Goal: Task Accomplishment & Management: Manage account settings

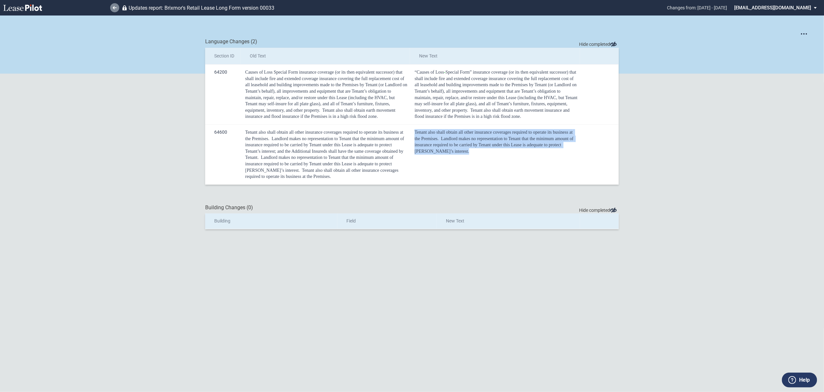
click at [115, 4] on link at bounding box center [114, 7] width 9 height 9
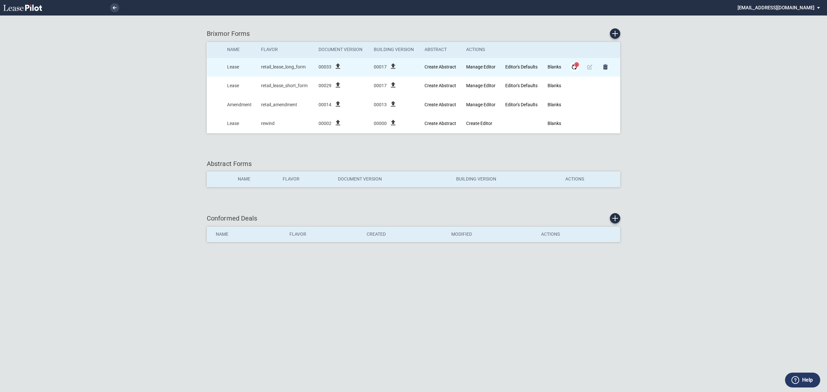
click at [573, 66] on md-icon "Form Updates" at bounding box center [574, 67] width 8 height 8
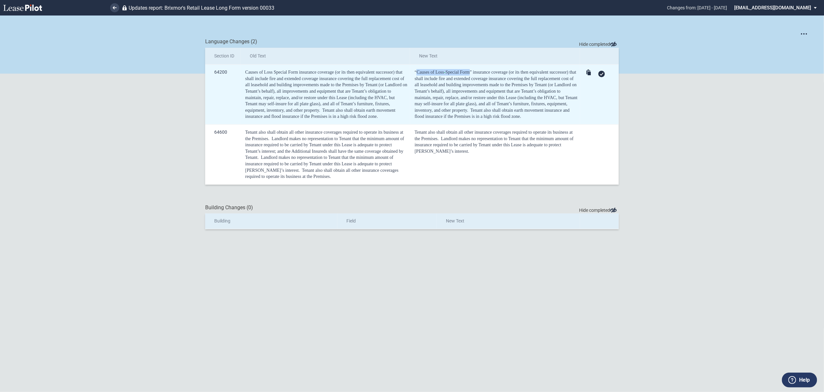
drag, startPoint x: 471, startPoint y: 73, endPoint x: 415, endPoint y: 74, distance: 55.3
click at [415, 74] on span "“Causes of Loss - Special Form” insurance coverage (or its then equivalent succ…" at bounding box center [496, 91] width 164 height 43
copy span "Causes of Loss - Special Form"
click at [603, 74] on icon at bounding box center [602, 74] width 4 height 3
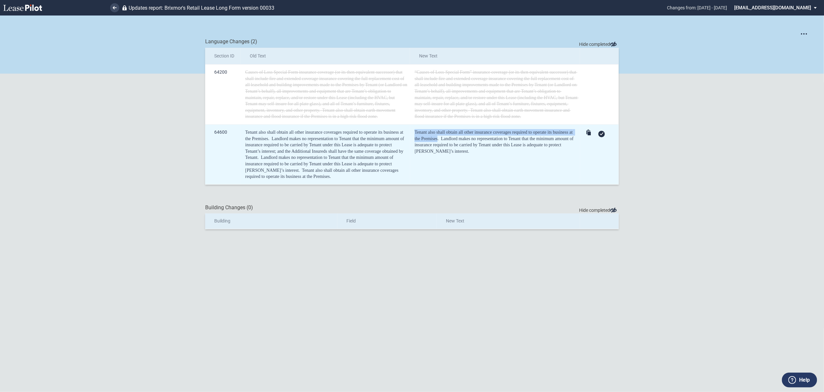
drag, startPoint x: 437, startPoint y: 140, endPoint x: 414, endPoint y: 132, distance: 24.4
click at [414, 132] on span "Tenant also shall obtain all other insurance coverages required to operate its …" at bounding box center [493, 135] width 159 height 11
copy span "Tenant also shall obtain all other insurance coverages required to operate its …"
click at [606, 135] on div at bounding box center [600, 133] width 32 height 9
click at [601, 135] on use at bounding box center [602, 134] width 4 height 3
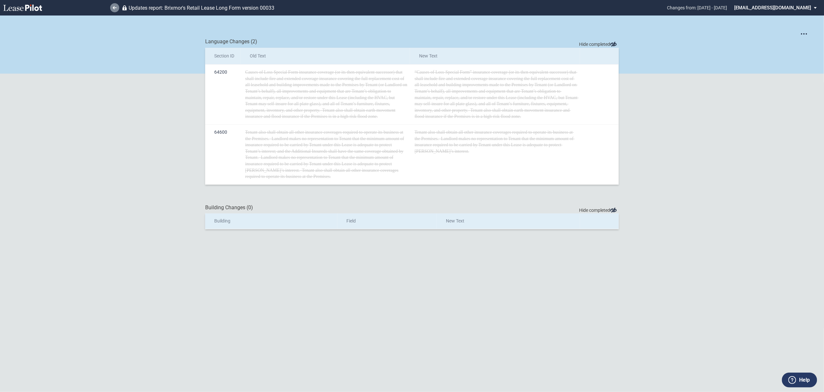
click at [114, 5] on link at bounding box center [114, 7] width 9 height 9
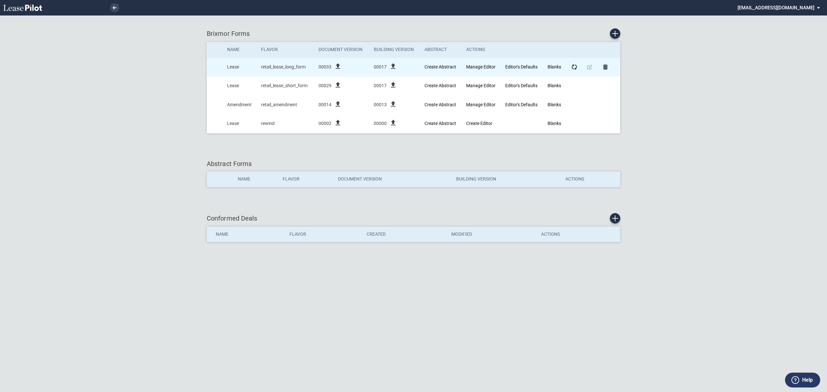
click at [339, 65] on icon "file_upload" at bounding box center [338, 66] width 8 height 8
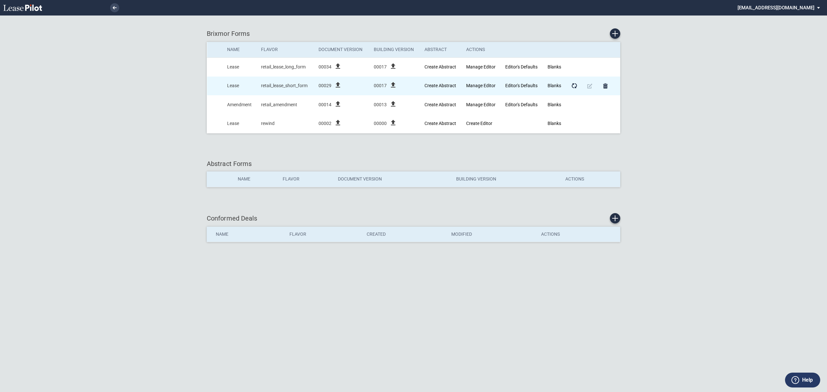
click at [339, 86] on icon "file_upload" at bounding box center [338, 85] width 8 height 8
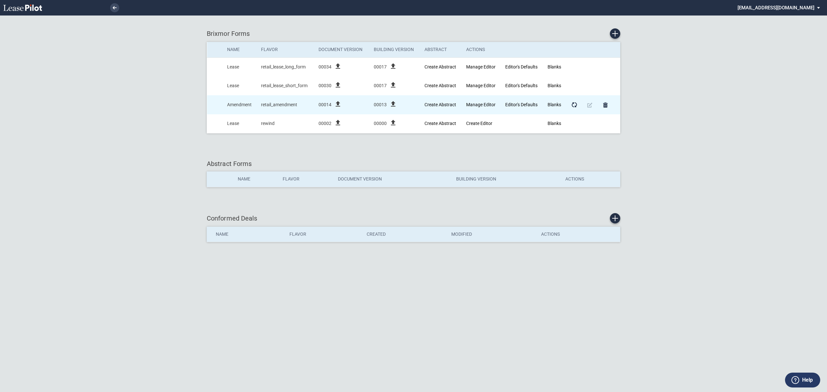
click at [337, 104] on icon "file_upload" at bounding box center [338, 104] width 8 height 8
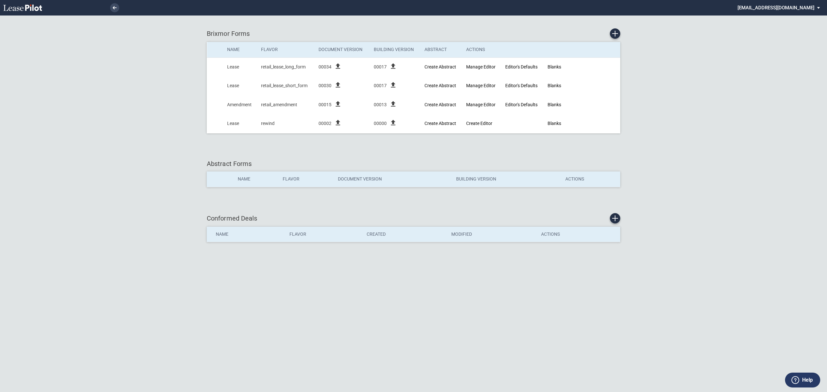
click at [777, 8] on md-select "[EMAIL_ADDRESS][DOMAIN_NAME] Super Admin Area Admin Area Settings Sign Out" at bounding box center [781, 7] width 89 height 15
click at [769, 52] on md-option "Sign Out" at bounding box center [793, 48] width 61 height 10
